Goal: Task Accomplishment & Management: Manage account settings

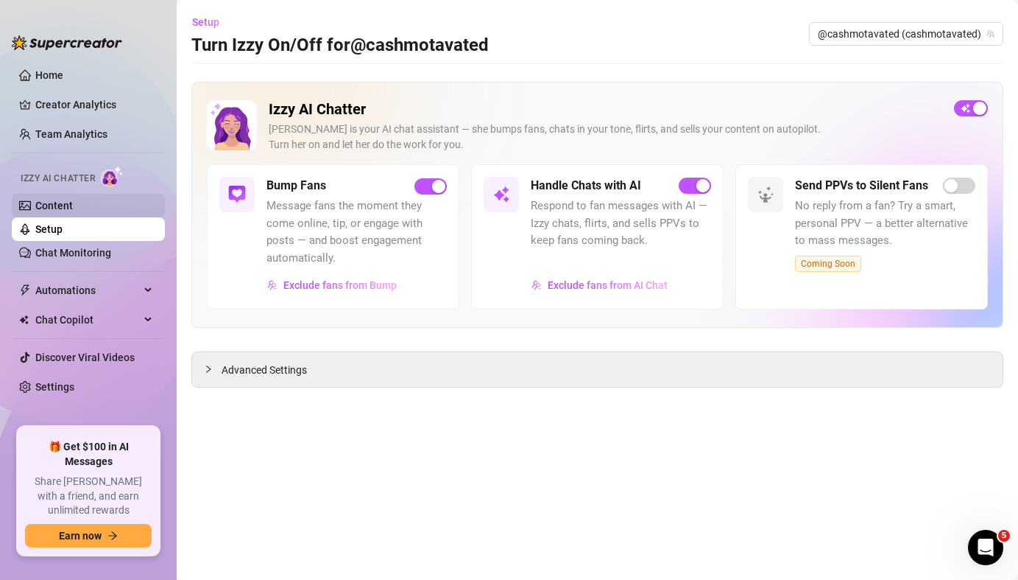
click at [73, 200] on link "Content" at bounding box center [54, 206] width 38 height 12
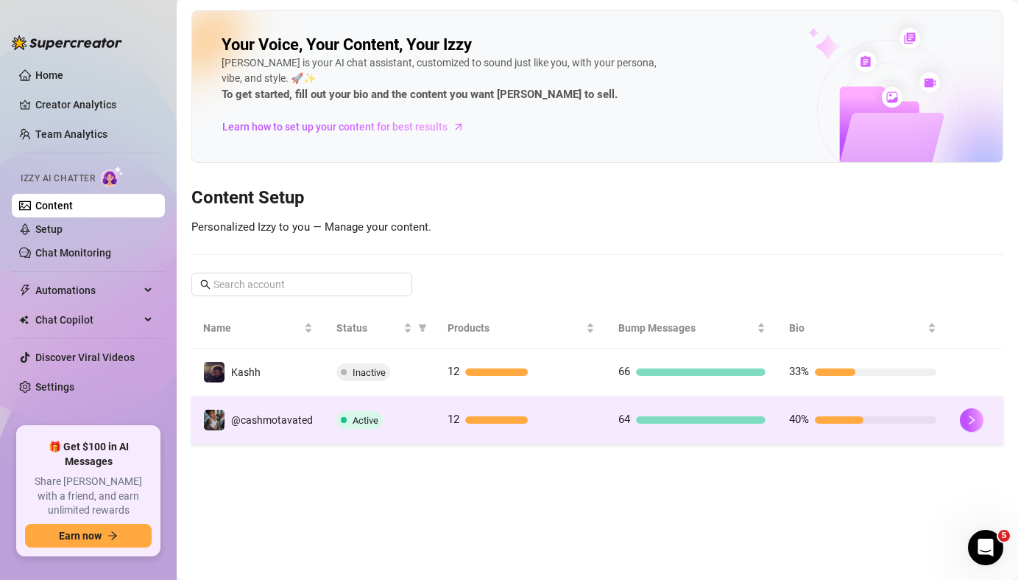
click at [367, 415] on span "Active" at bounding box center [366, 420] width 26 height 11
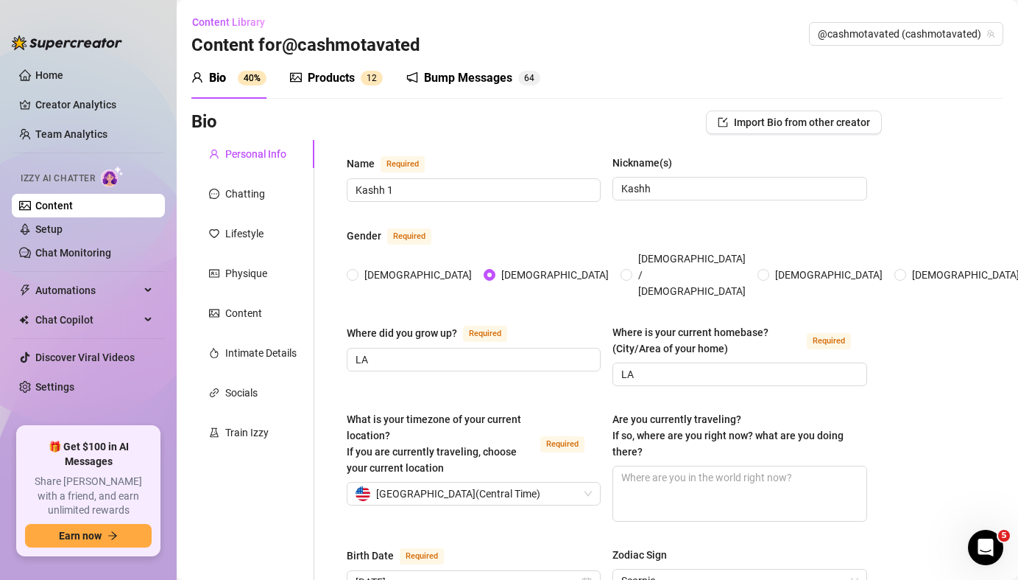
click at [63, 207] on link "Content" at bounding box center [54, 206] width 38 height 12
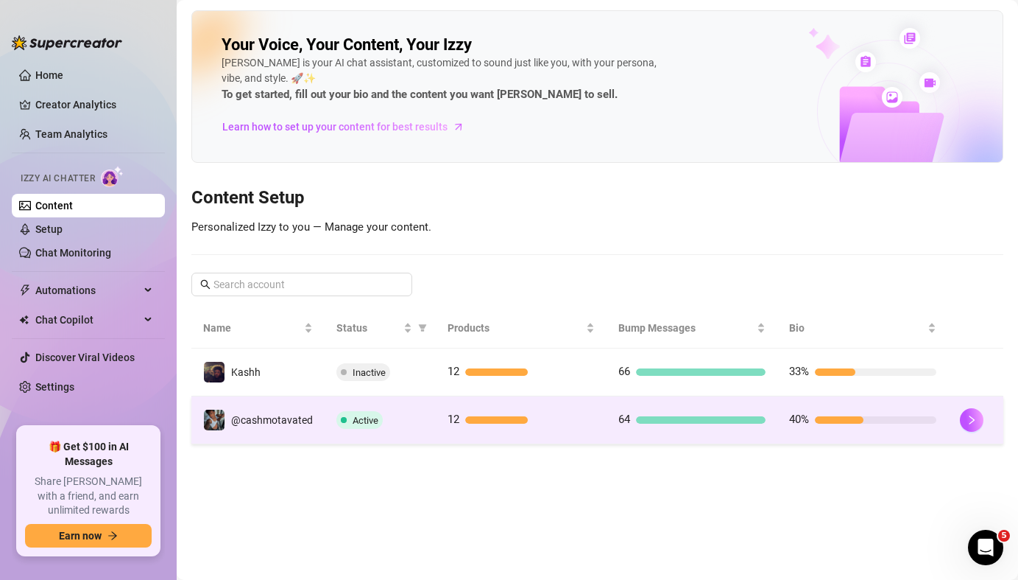
click at [357, 421] on span "Active" at bounding box center [366, 420] width 26 height 11
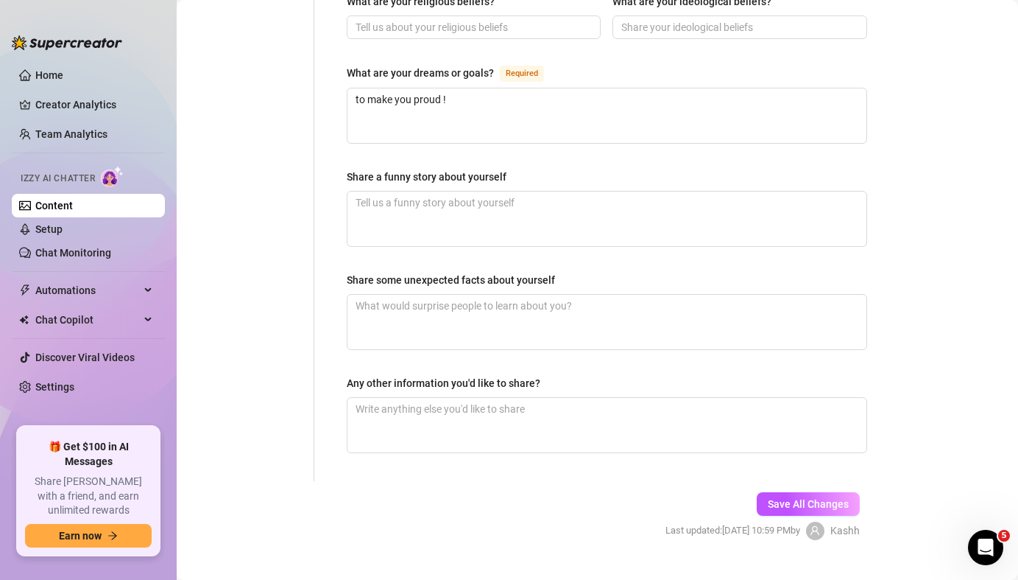
scroll to position [936, 0]
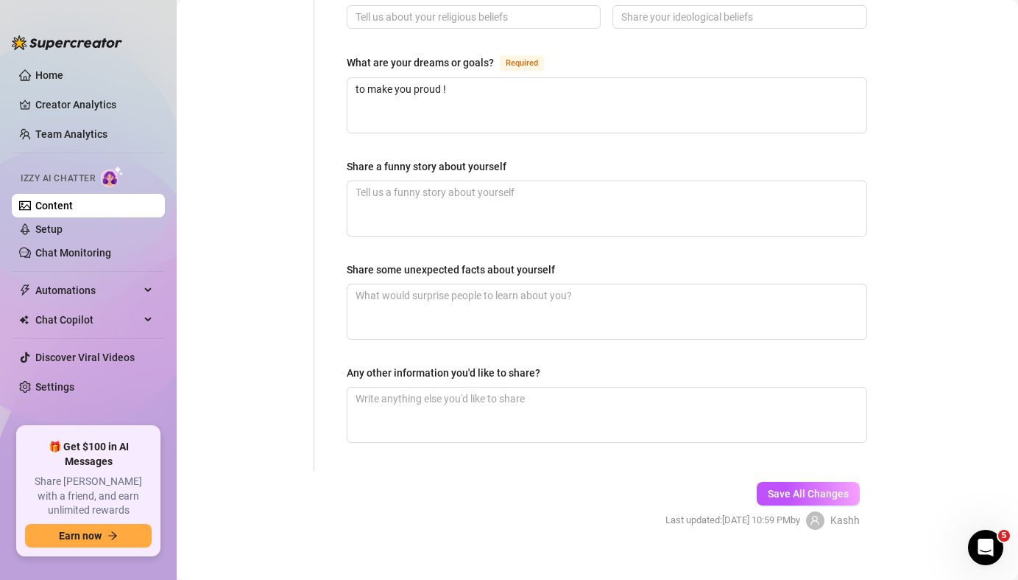
click at [73, 208] on link "Content" at bounding box center [54, 206] width 38 height 12
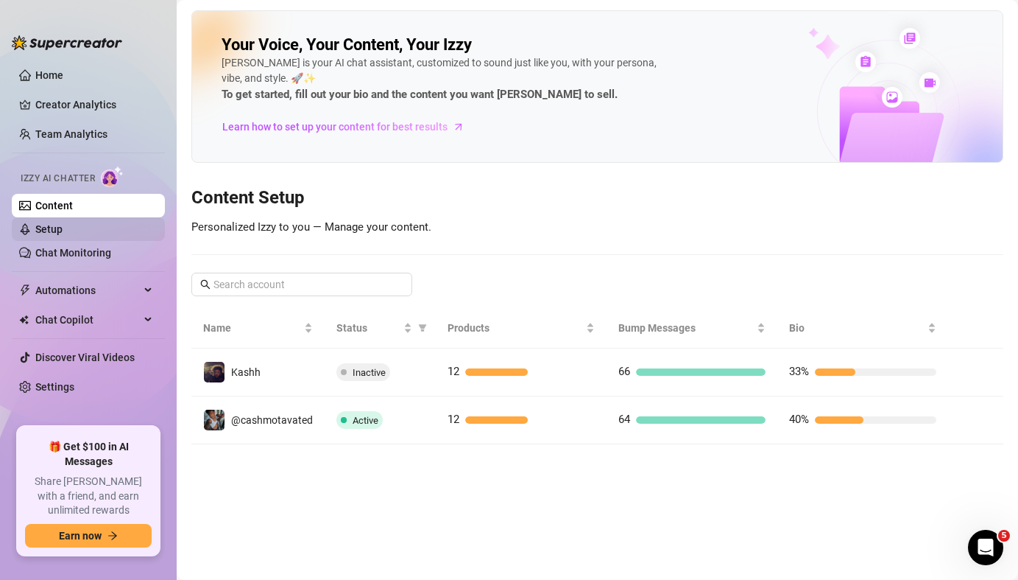
click at [63, 233] on link "Setup" at bounding box center [48, 229] width 27 height 12
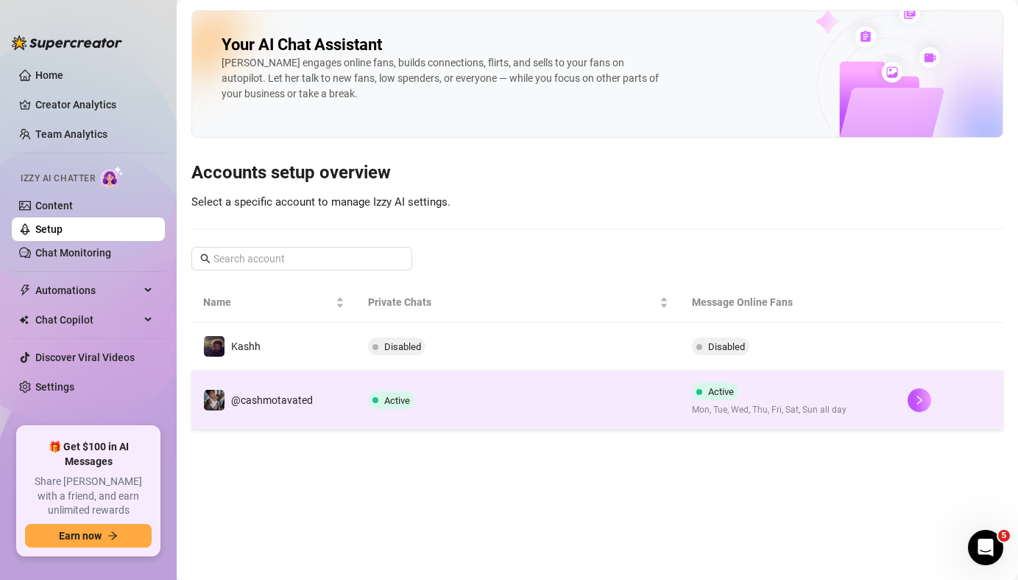
click at [395, 398] on span "Active" at bounding box center [397, 400] width 26 height 11
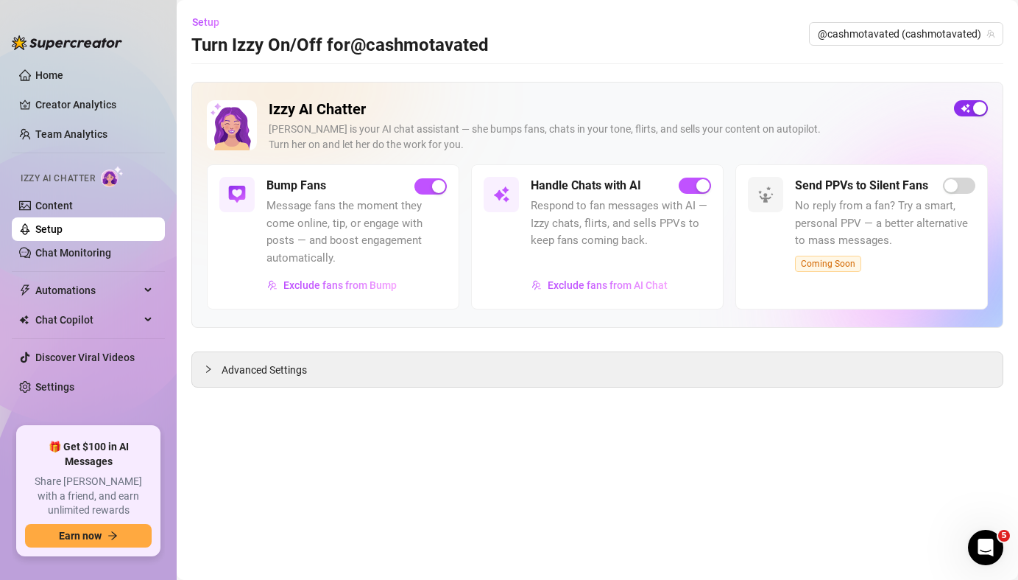
click at [980, 112] on div "button" at bounding box center [980, 108] width 13 height 13
